Goal: Navigation & Orientation: Find specific page/section

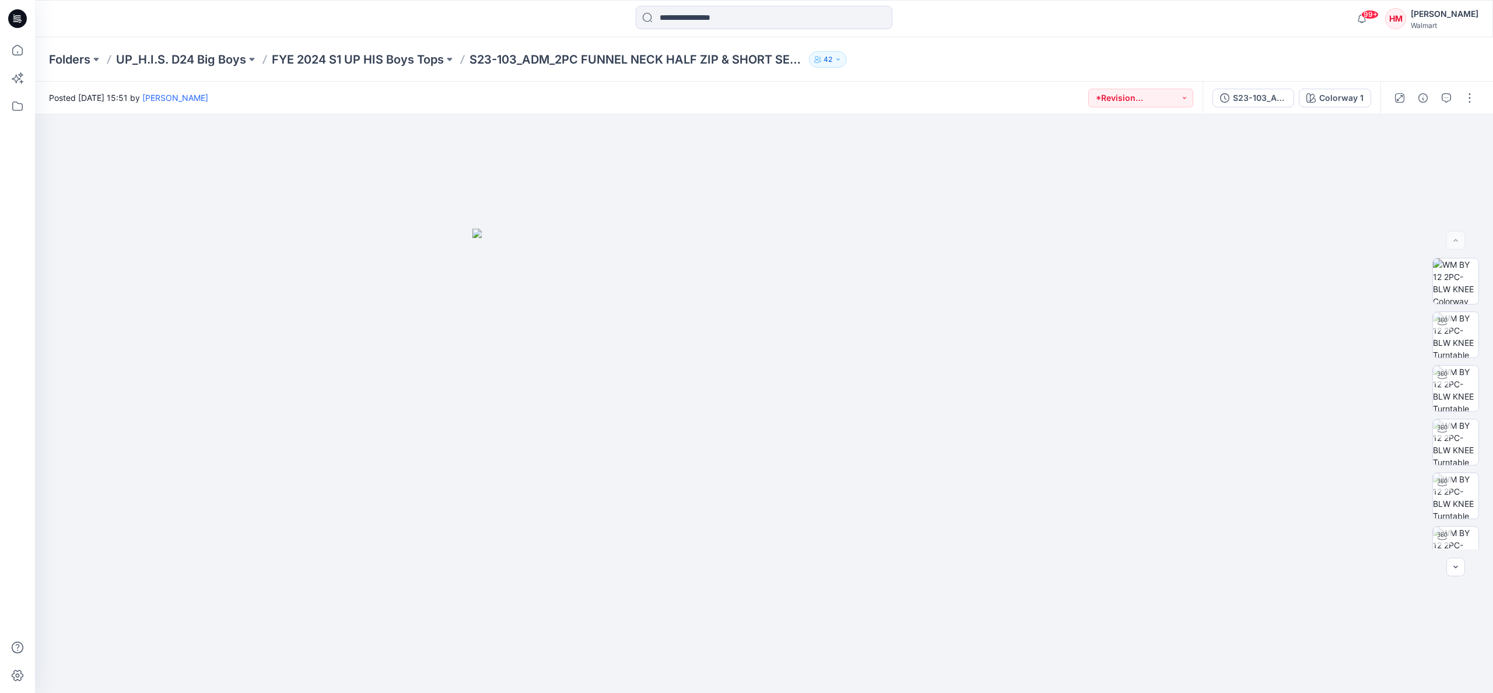
click at [89, 58] on p "Folders" at bounding box center [69, 59] width 41 height 16
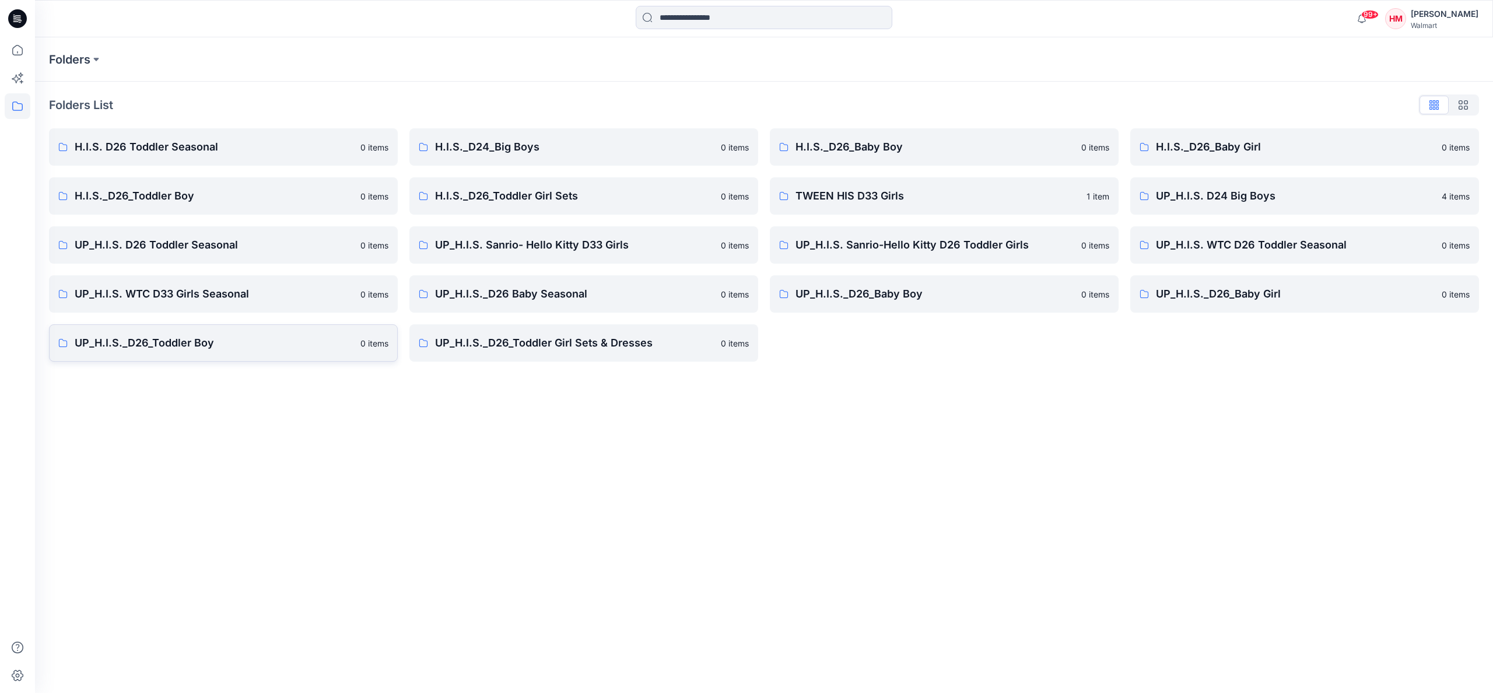
click at [184, 342] on p "UP_H.I.S._D26_Toddler Boy" at bounding box center [214, 343] width 279 height 16
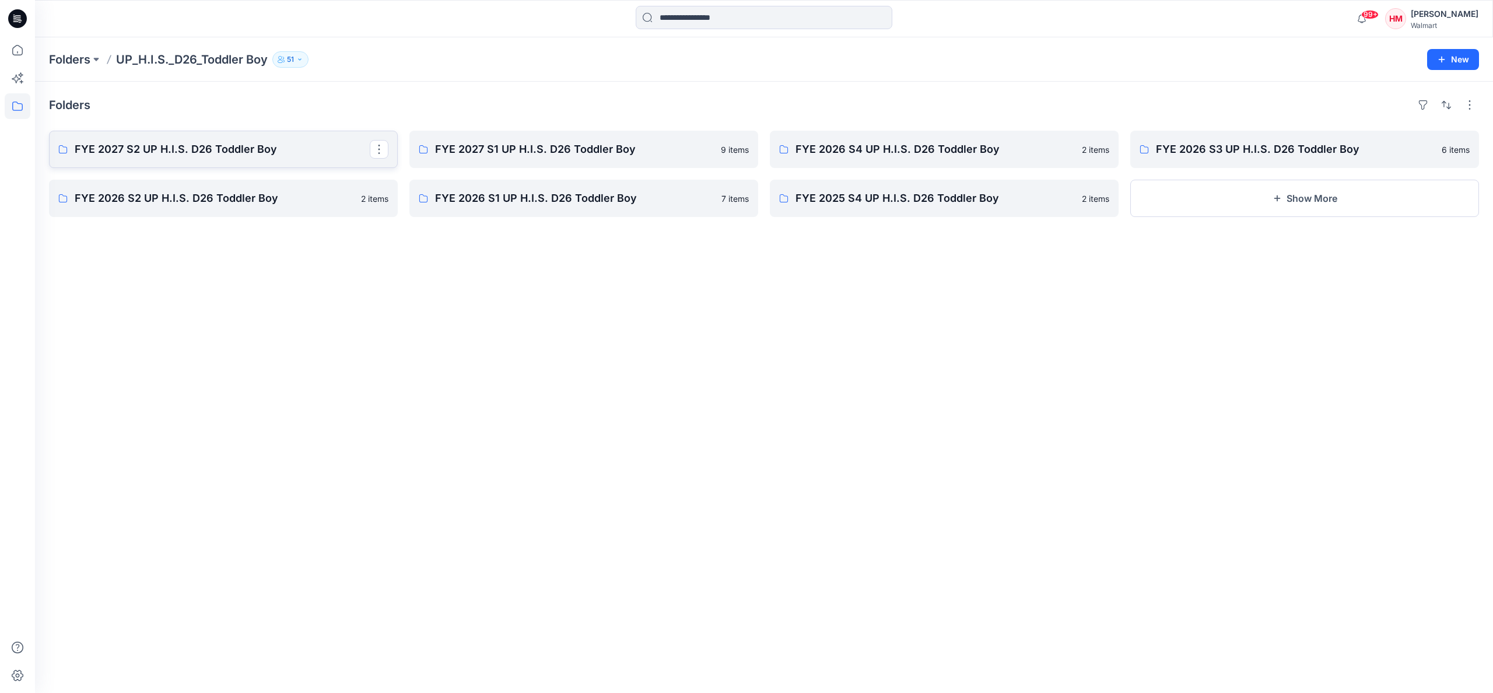
click at [249, 153] on p "FYE 2027 S2 UP H.I.S. D26 Toddler Boy" at bounding box center [222, 149] width 295 height 16
